Goal: Transaction & Acquisition: Purchase product/service

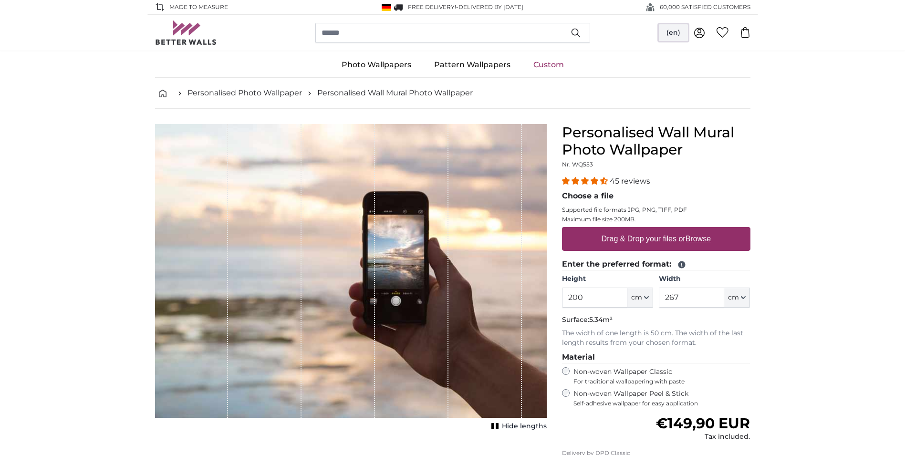
click at [672, 31] on button "(en)" at bounding box center [673, 32] width 29 height 17
click at [669, 56] on link "Deutsch" at bounding box center [674, 56] width 84 height 17
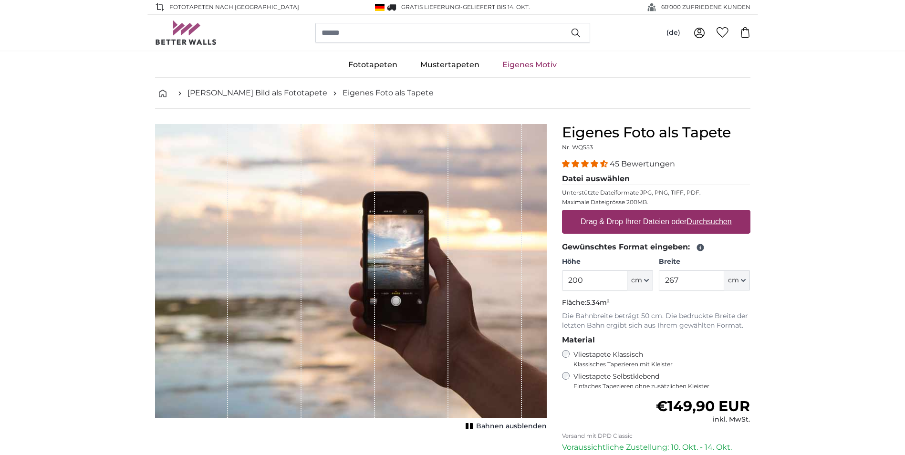
click at [584, 158] on div "45 Bewertungen" at bounding box center [656, 163] width 188 height 11
click at [583, 162] on span "4.36 stars" at bounding box center [586, 164] width 10 height 8
click at [599, 159] on span "4.36 stars" at bounding box center [586, 163] width 48 height 9
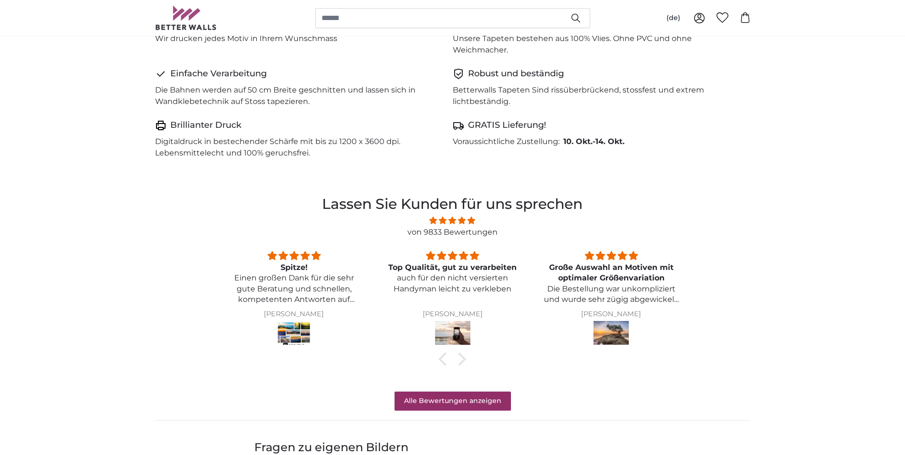
scroll to position [859, 0]
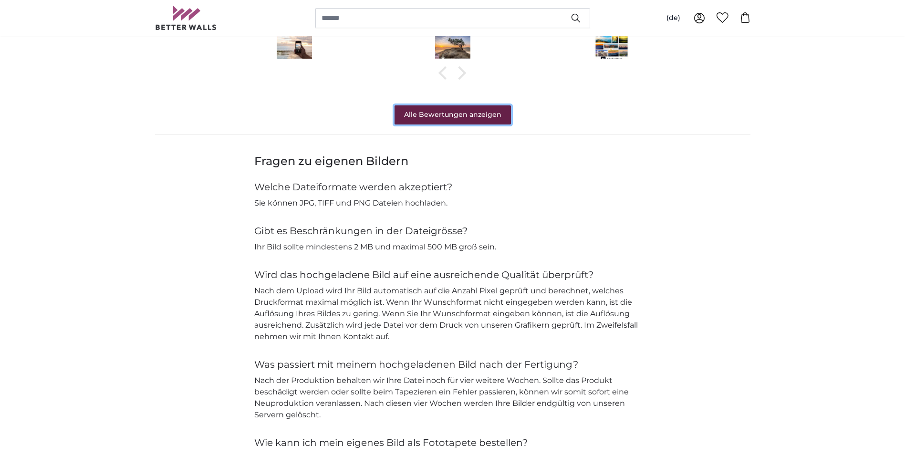
click at [503, 113] on link "Alle Bewertungen anzeigen" at bounding box center [453, 114] width 116 height 19
